Goal: Transaction & Acquisition: Purchase product/service

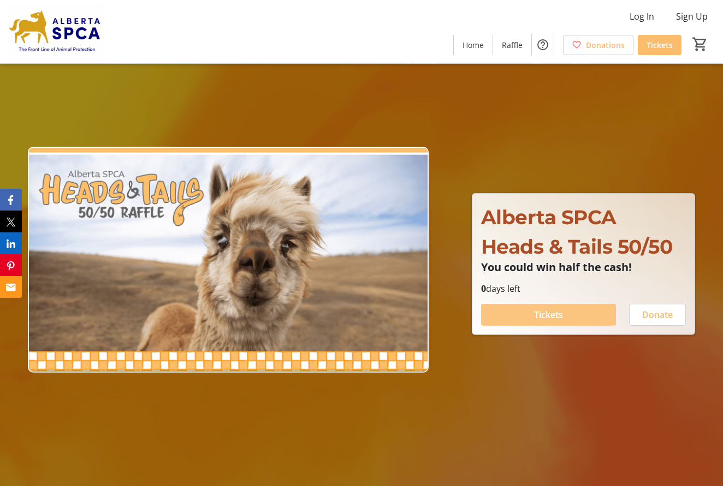
click at [541, 306] on span at bounding box center [548, 315] width 135 height 26
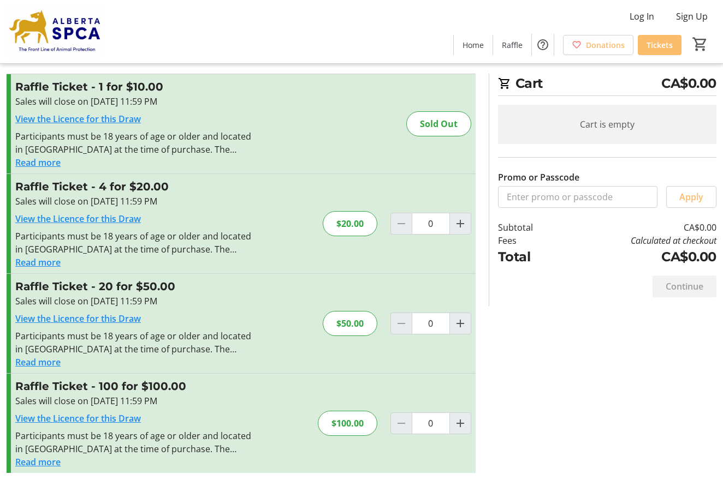
scroll to position [16, 0]
click at [463, 423] on mat-icon "Increment by one" at bounding box center [460, 423] width 13 height 13
type input "1"
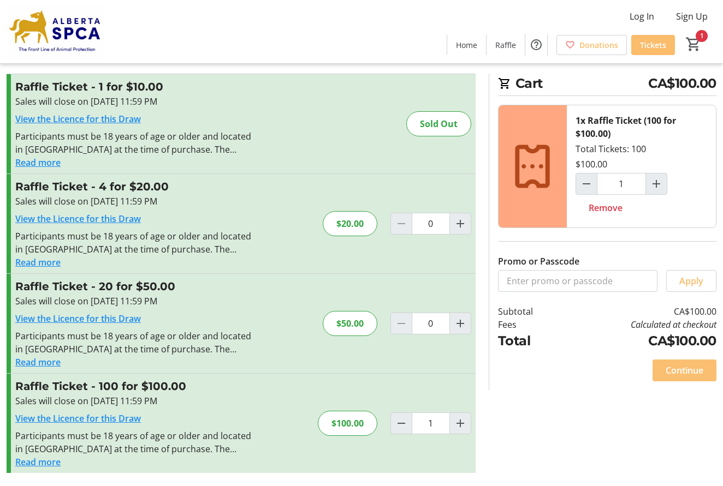
click at [694, 370] on span "Continue" at bounding box center [684, 370] width 38 height 13
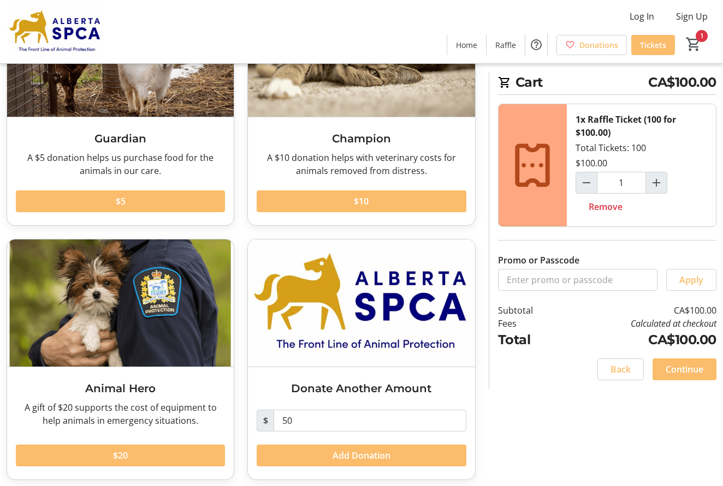
scroll to position [135, 0]
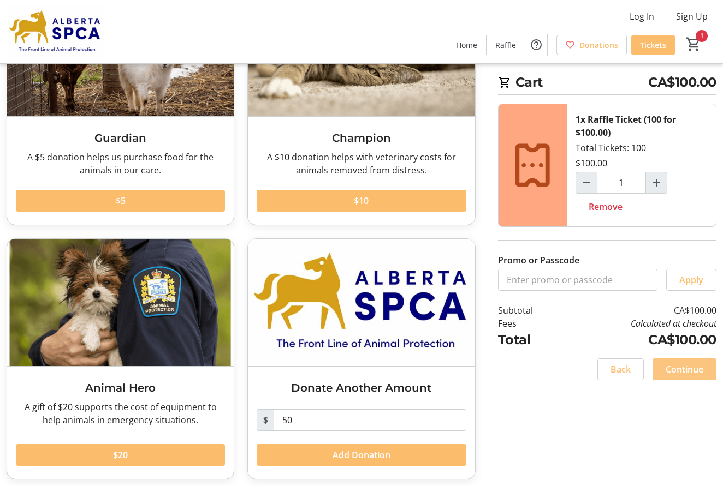
click at [693, 367] on span "Continue" at bounding box center [684, 369] width 38 height 13
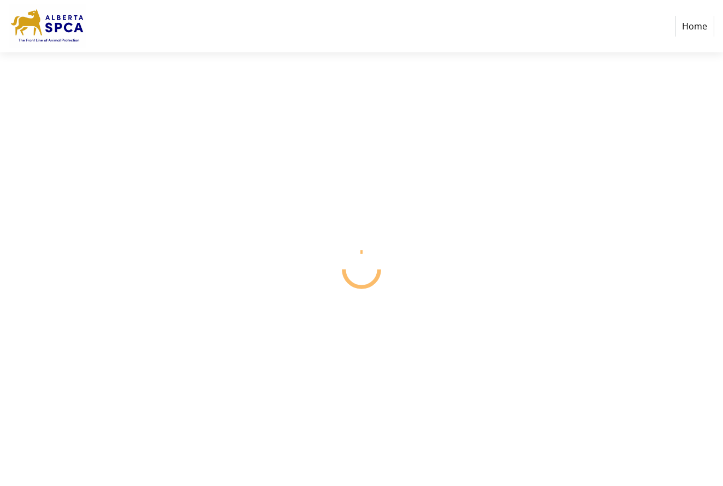
select select "CA"
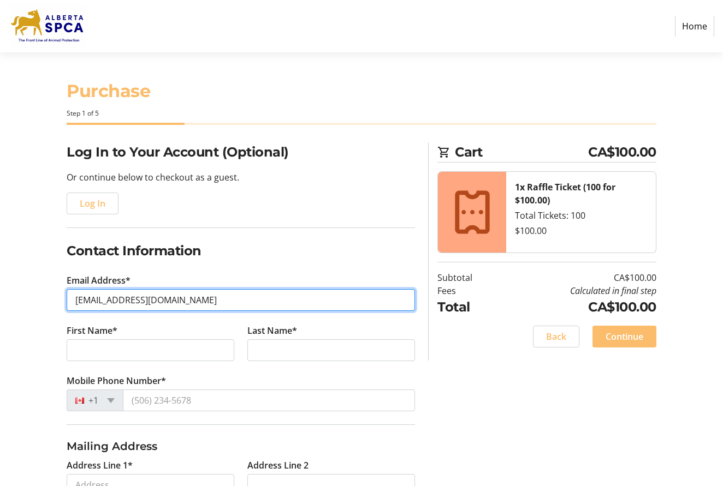
scroll to position [1, 1]
type input "[EMAIL_ADDRESS][DOMAIN_NAME]"
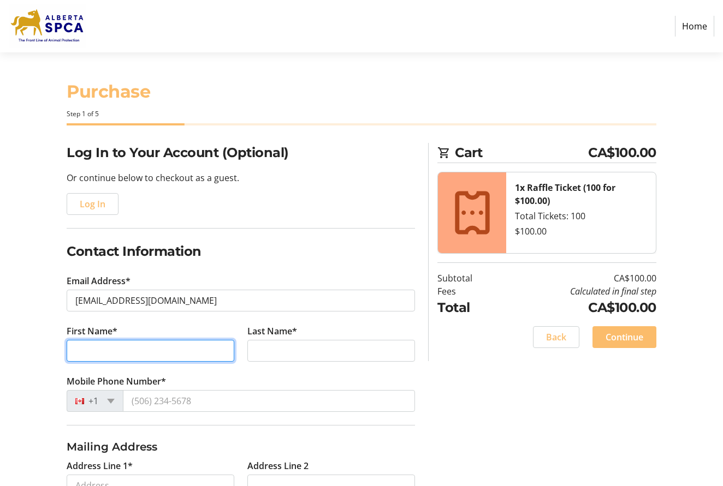
scroll to position [0, 0]
type input "[PERSON_NAME]"
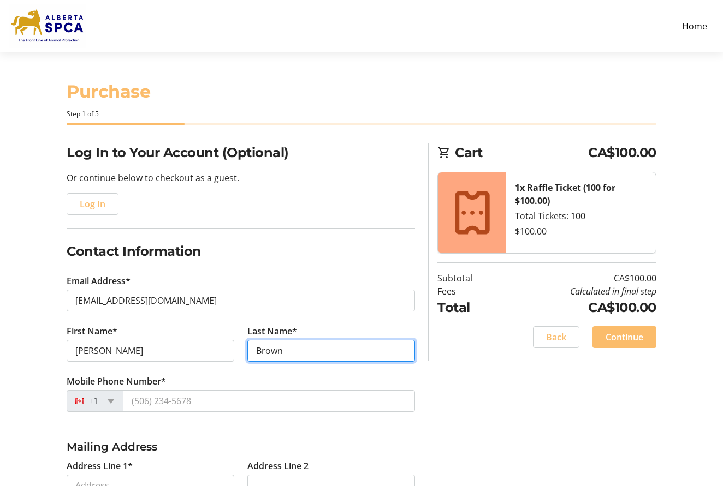
type input "Brown"
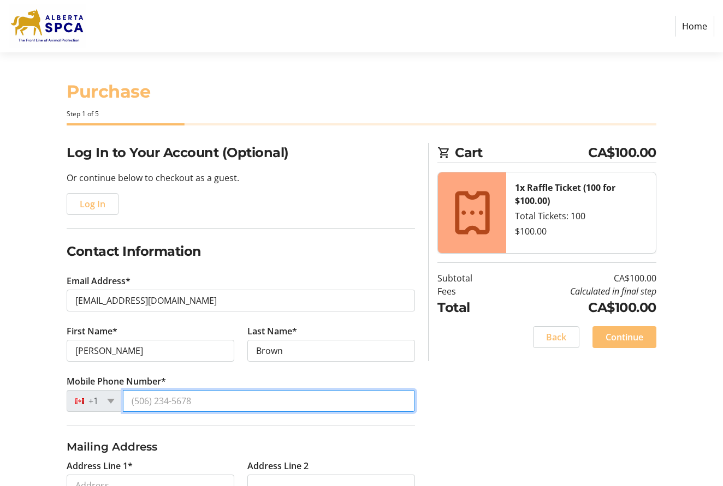
drag, startPoint x: 131, startPoint y: 398, endPoint x: 194, endPoint y: 398, distance: 63.3
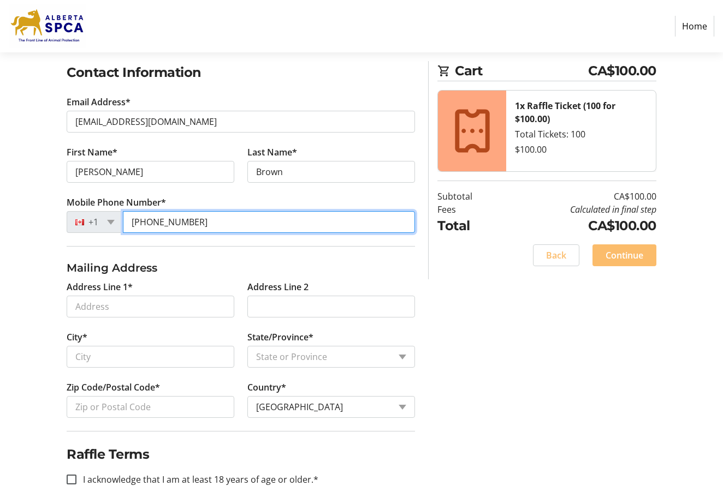
scroll to position [179, 1]
type input "[PHONE_NUMBER]"
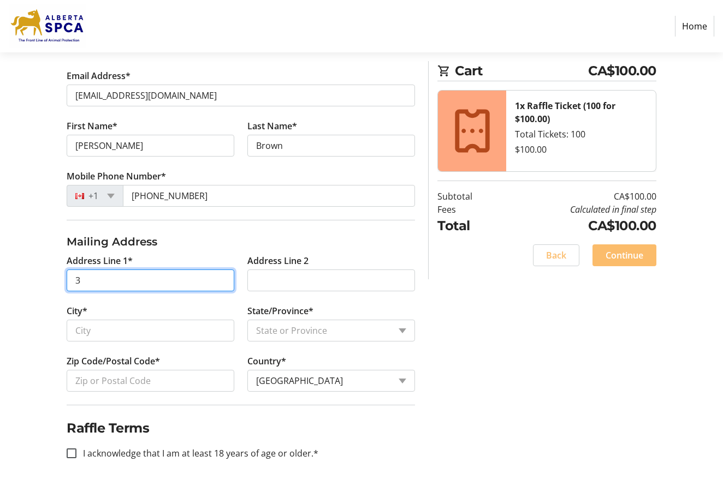
scroll to position [205, 0]
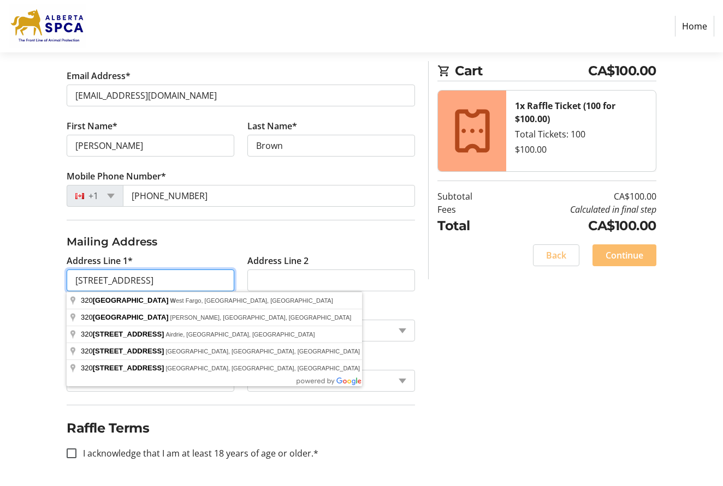
type input "[STREET_ADDRESS]"
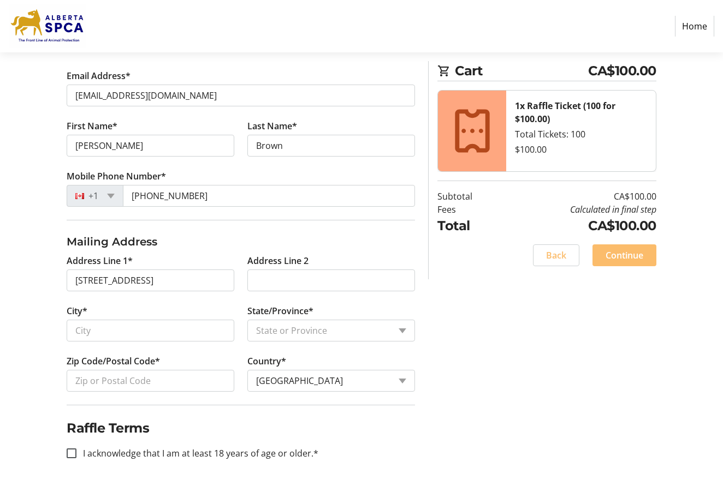
click at [200, 406] on fieldset "Raffle Terms I acknowledge that I am at least 18 years of age or older.*" at bounding box center [241, 439] width 348 height 68
type input "[GEOGRAPHIC_DATA]"
select select "AB"
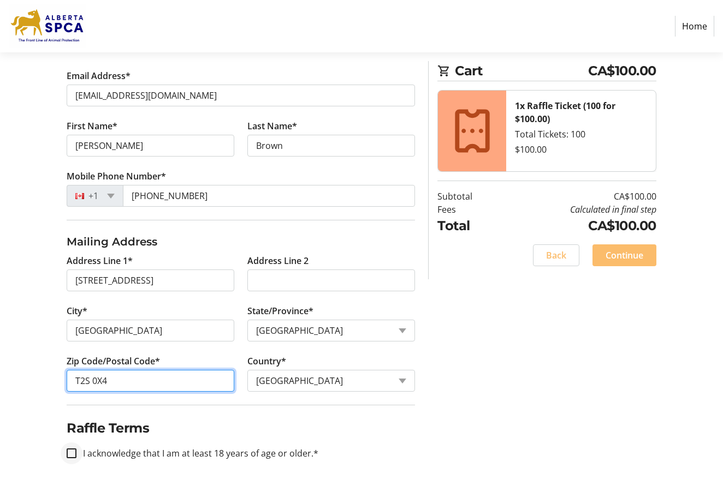
type input "T2S 0X4"
click at [73, 451] on input "I acknowledge that I am at least 18 years of age or older.*" at bounding box center [72, 454] width 10 height 10
checkbox input "true"
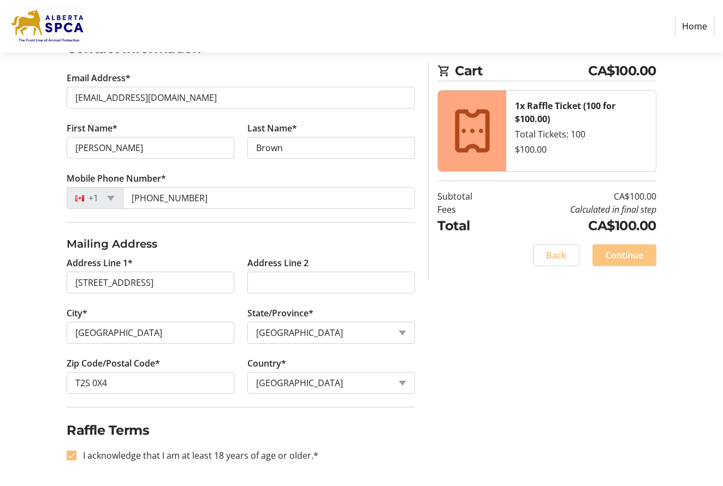
click at [606, 257] on span "Continue" at bounding box center [624, 255] width 38 height 13
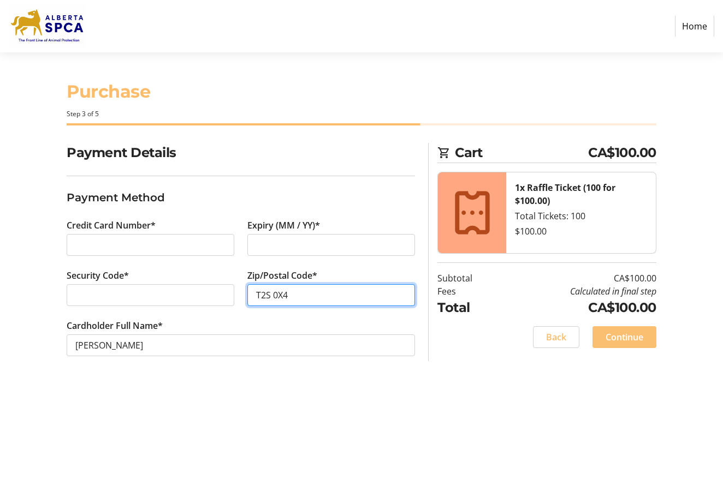
type input "T2S 0X4"
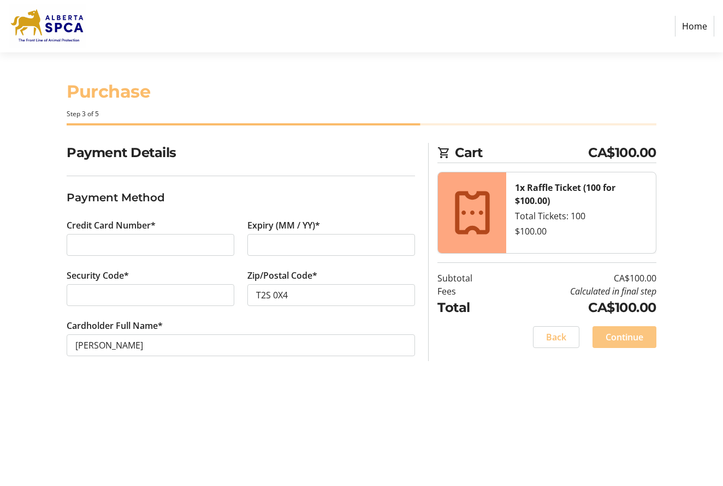
click at [631, 332] on span "Continue" at bounding box center [624, 337] width 38 height 13
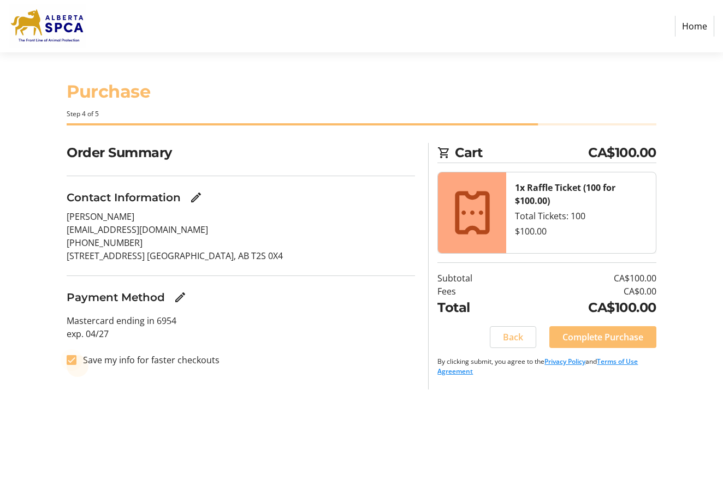
click at [77, 359] on div at bounding box center [71, 360] width 26 height 26
checkbox input "false"
click at [618, 333] on span "Complete Purchase" at bounding box center [602, 337] width 81 height 13
